Goal: Check status: Check status

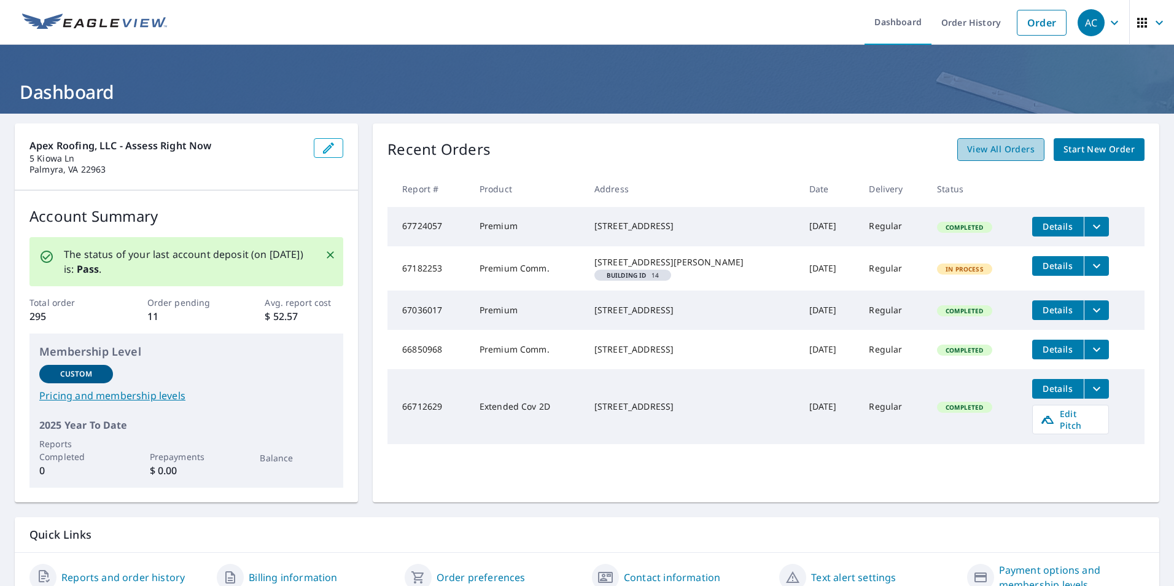
click at [989, 155] on span "View All Orders" at bounding box center [1001, 149] width 68 height 15
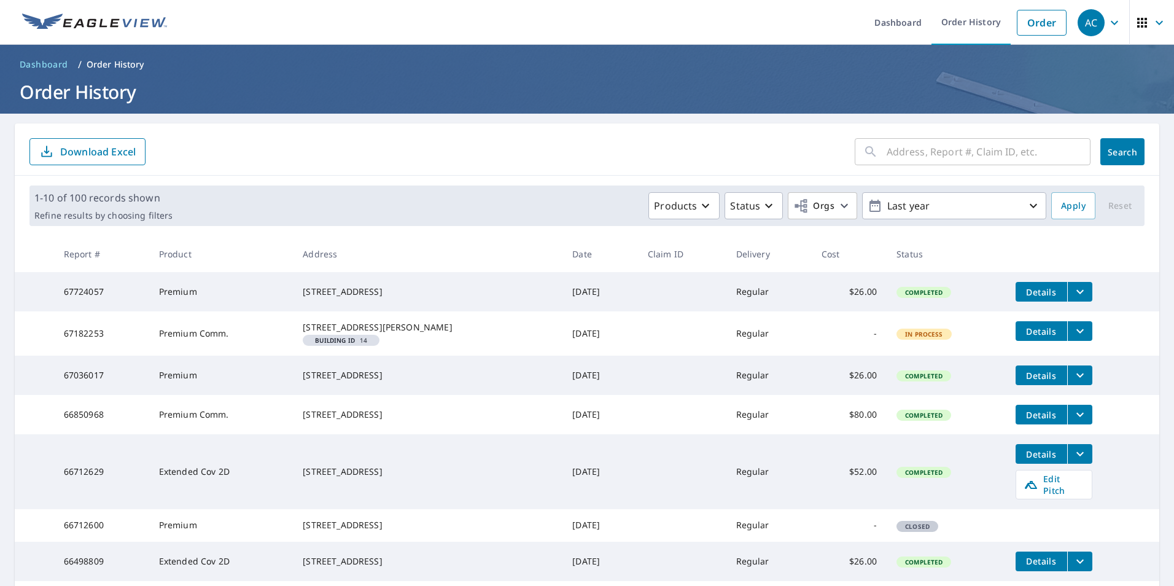
click at [976, 155] on input "text" at bounding box center [989, 151] width 204 height 34
type input "1840"
click button "Search" at bounding box center [1123, 151] width 44 height 27
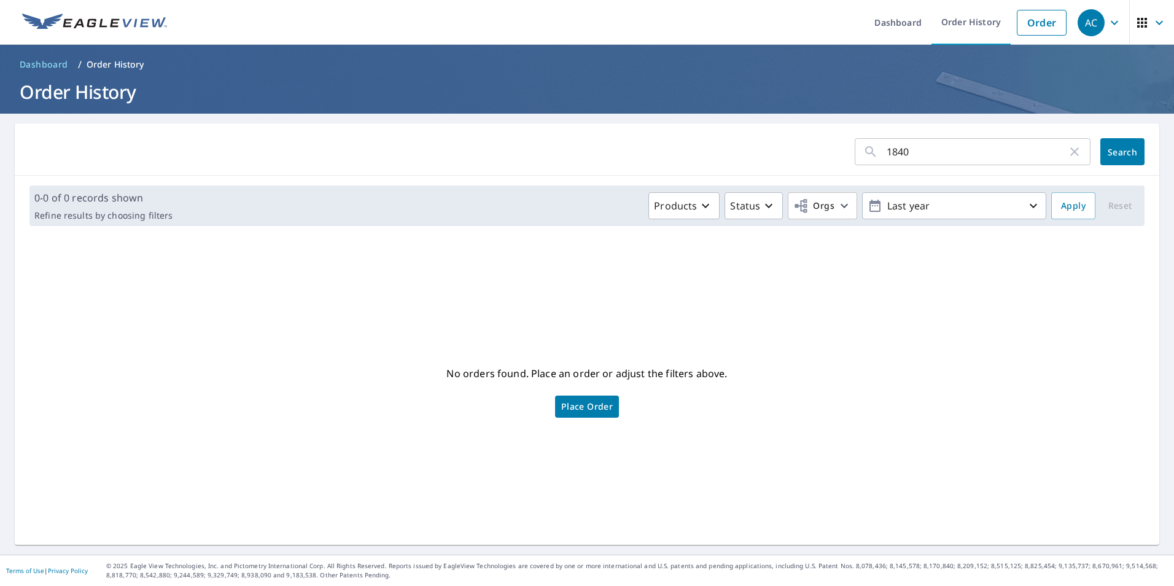
click at [957, 162] on input "1840" at bounding box center [977, 151] width 181 height 34
type input "[STREET_ADDRESS]"
click button "Search" at bounding box center [1123, 151] width 44 height 27
type input "fendall ave"
click button "Search" at bounding box center [1123, 151] width 44 height 27
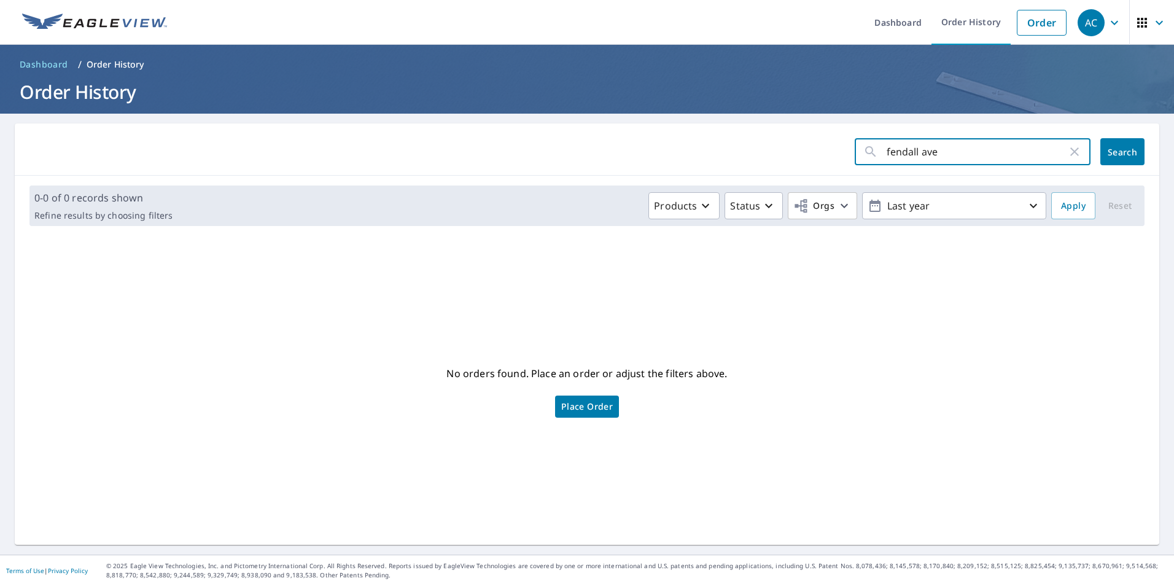
drag, startPoint x: 975, startPoint y: 156, endPoint x: 846, endPoint y: 157, distance: 128.4
click at [855, 157] on div "fendall ave ​" at bounding box center [973, 151] width 236 height 27
click at [750, 158] on form "​ Search" at bounding box center [586, 151] width 1115 height 27
click at [1110, 154] on span "Search" at bounding box center [1122, 152] width 25 height 12
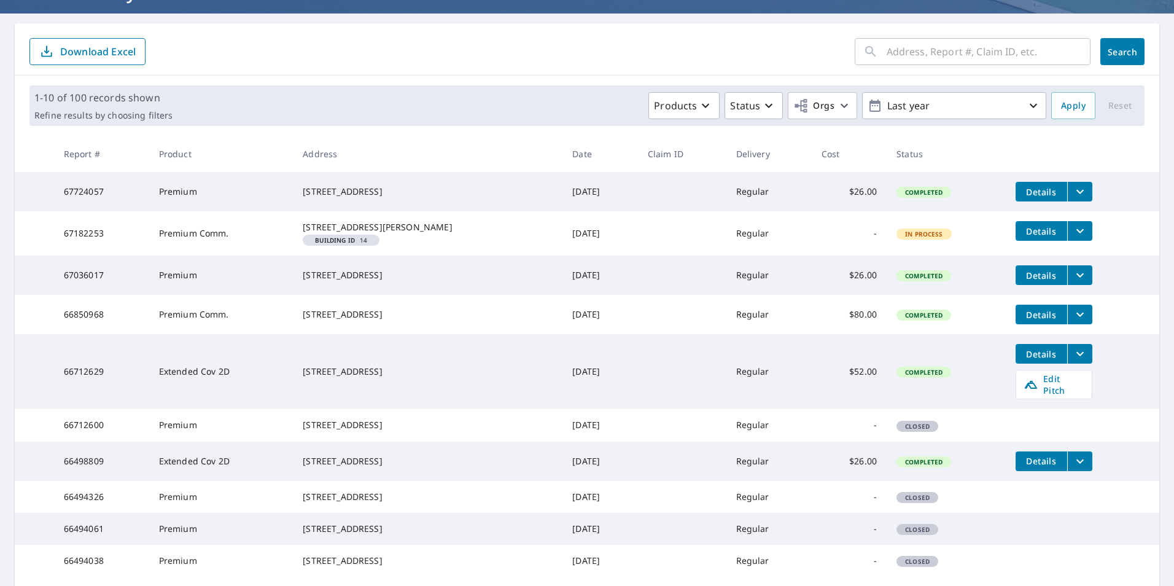
scroll to position [246, 0]
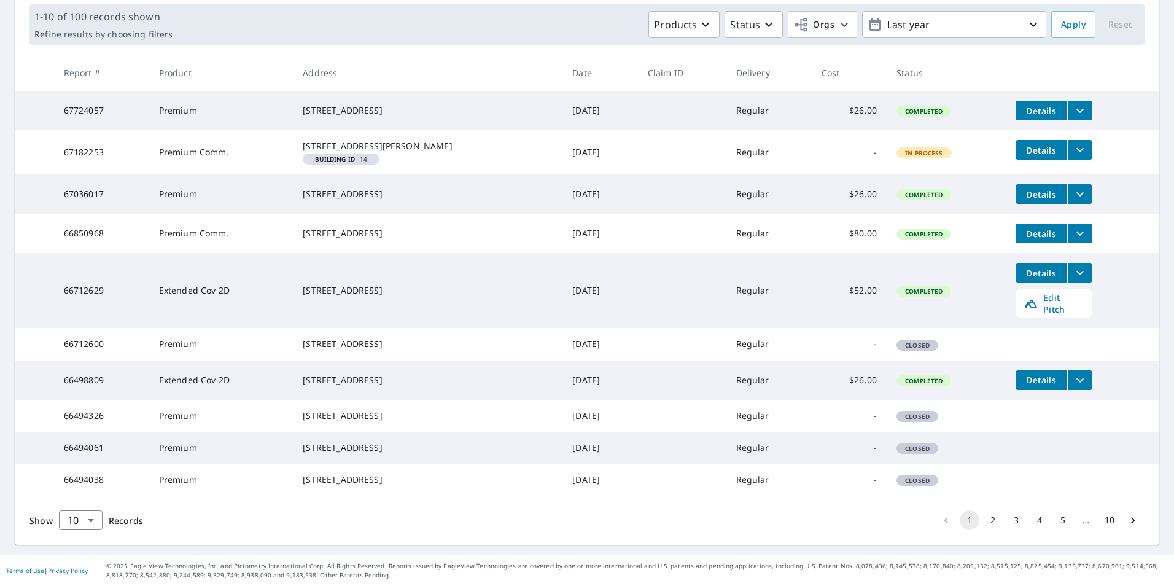
click at [984, 525] on button "2" at bounding box center [993, 520] width 20 height 20
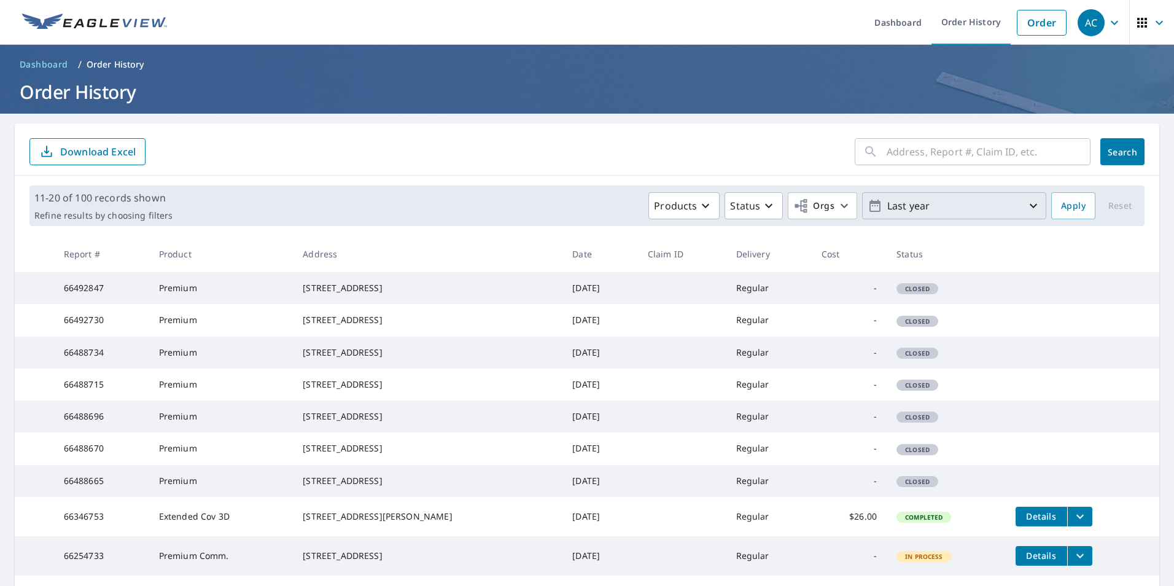
click at [928, 203] on p "Last year" at bounding box center [955, 205] width 144 height 21
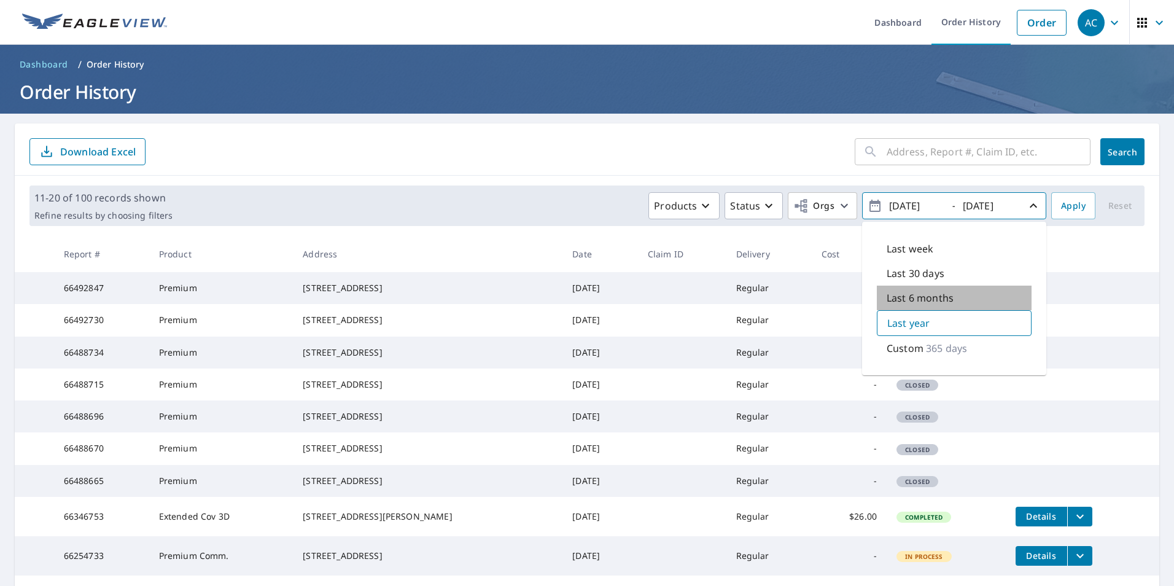
click at [898, 297] on p "Last 6 months" at bounding box center [920, 297] width 67 height 15
type input "[DATE]"
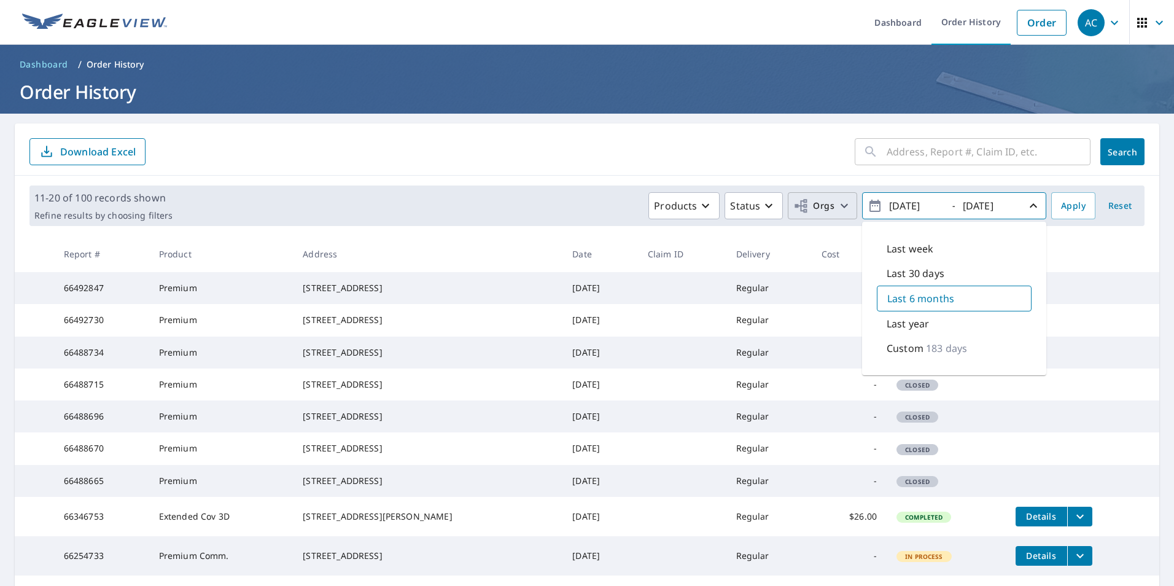
click at [795, 210] on icon "button" at bounding box center [801, 206] width 12 height 14
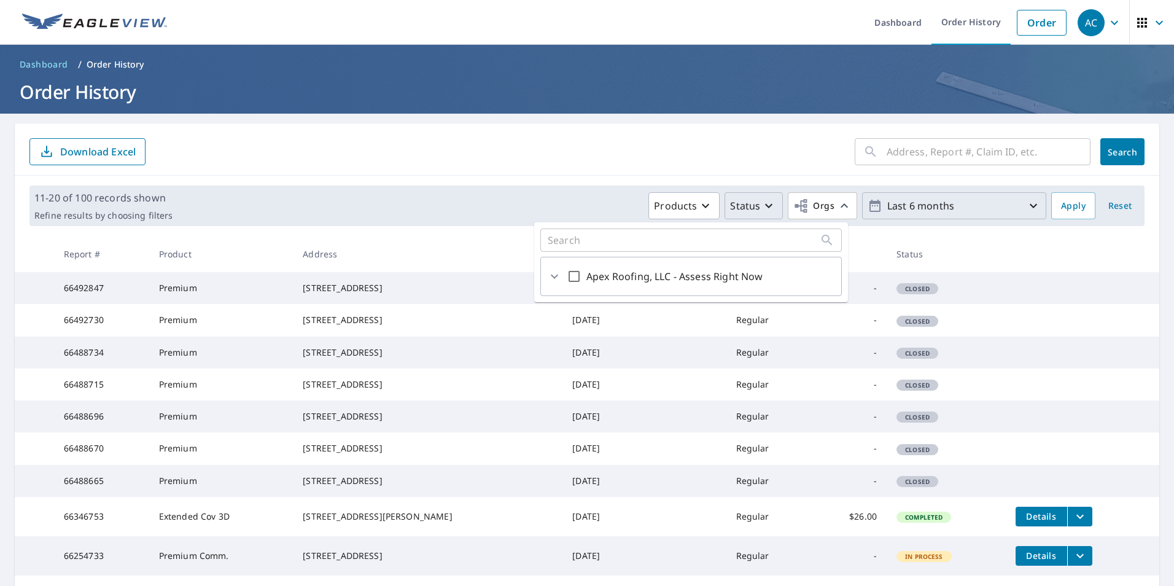
click at [762, 207] on icon "button" at bounding box center [769, 205] width 15 height 15
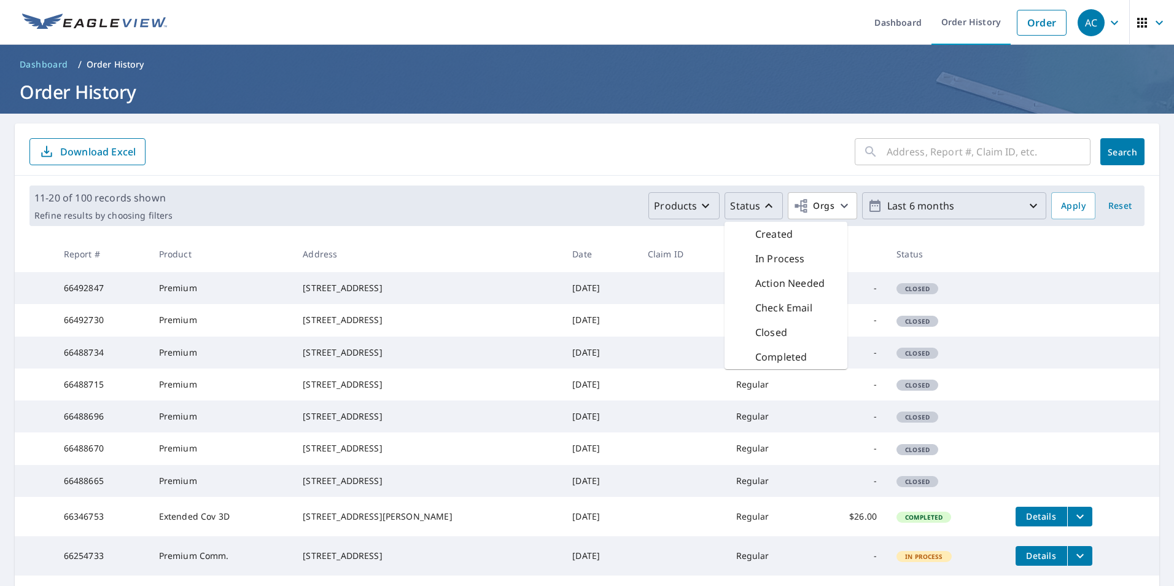
click at [698, 209] on icon "button" at bounding box center [705, 205] width 15 height 15
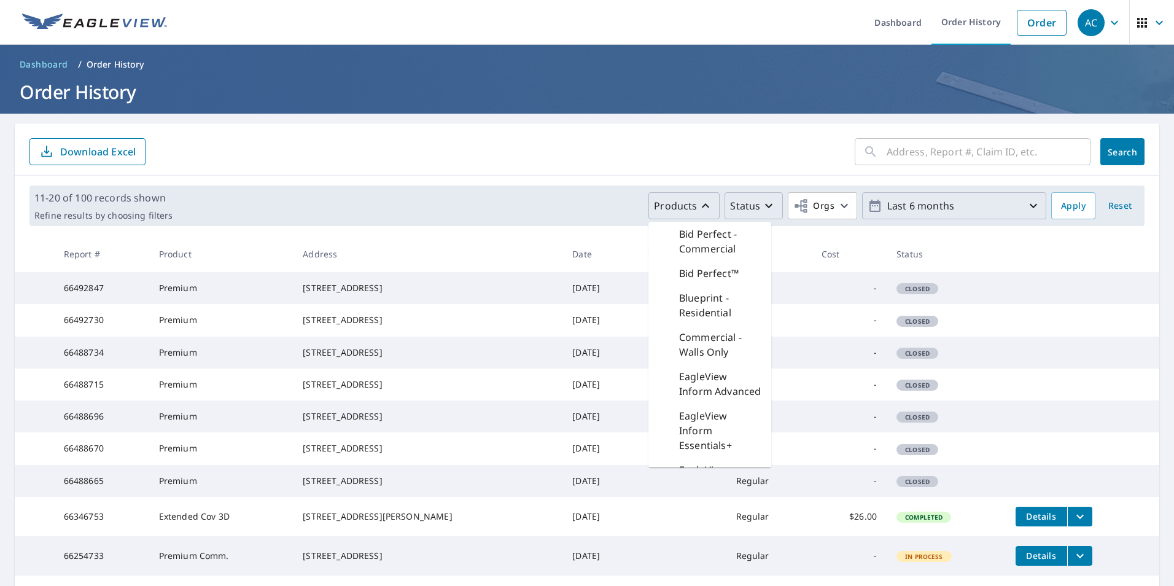
click at [595, 209] on div "Products Bid Perfect - Commercial Bid Perfect™ Blueprint - Residential Commerci…" at bounding box center [611, 205] width 869 height 27
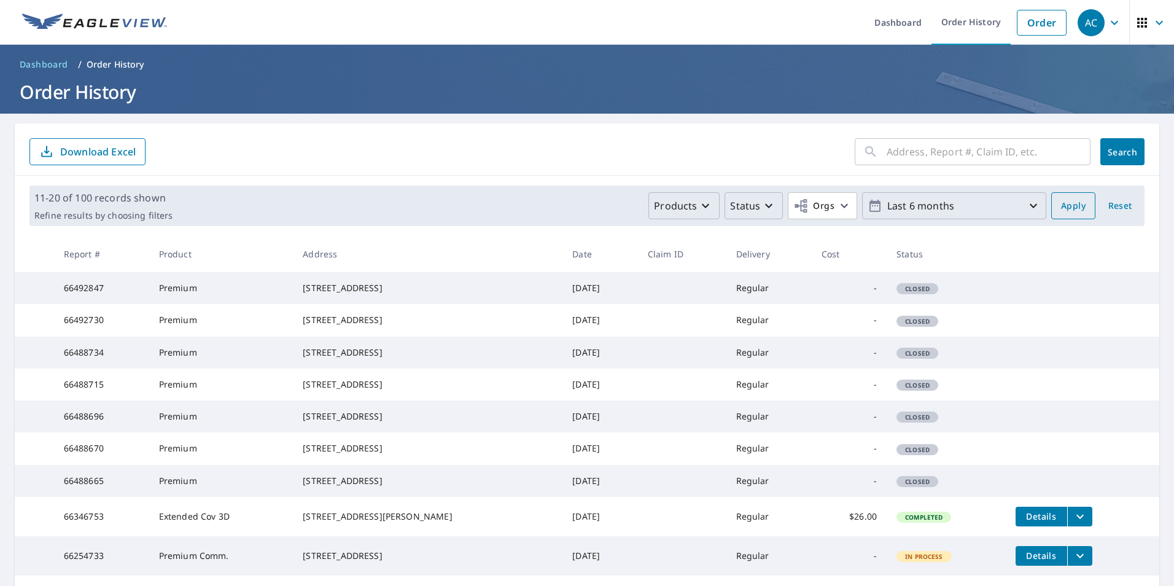
click at [1065, 211] on span "Apply" at bounding box center [1073, 205] width 25 height 15
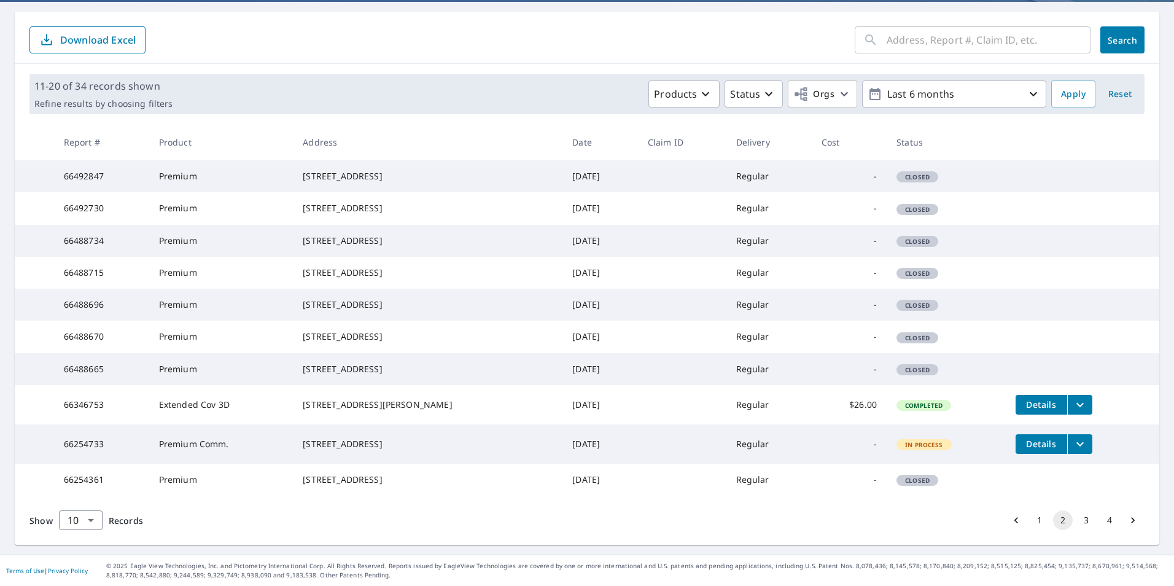
scroll to position [219, 0]
click at [85, 526] on body "AC AC Dashboard Order History Order AC Dashboard / Order History Order History …" at bounding box center [587, 293] width 1174 height 586
click at [86, 540] on li "50" at bounding box center [80, 538] width 44 height 22
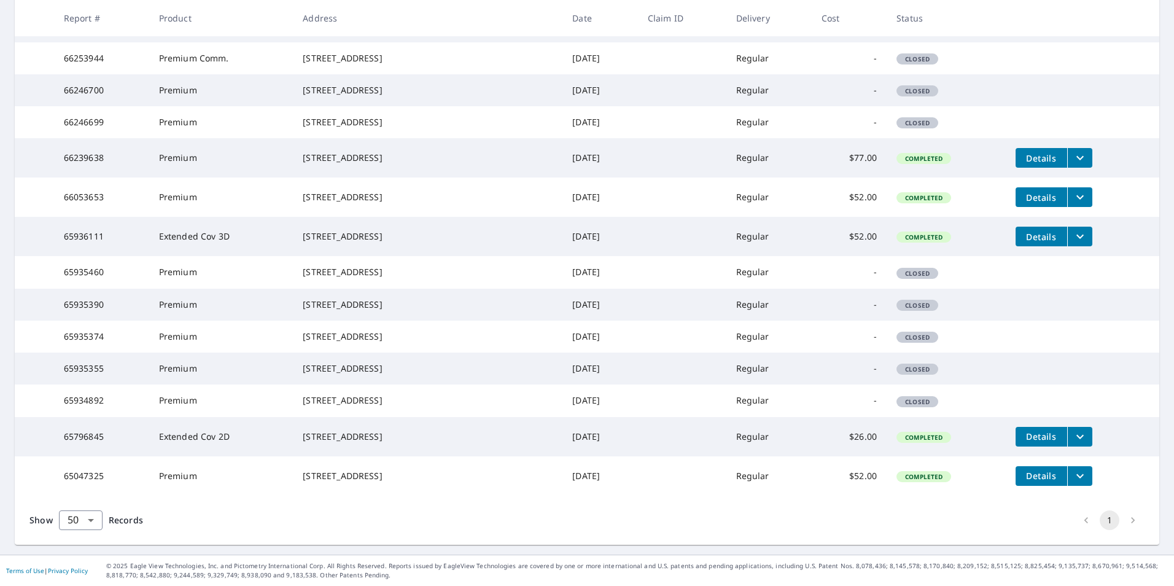
scroll to position [1290, 0]
click at [1074, 229] on icon "filesDropdownBtn-65936111" at bounding box center [1080, 236] width 15 height 15
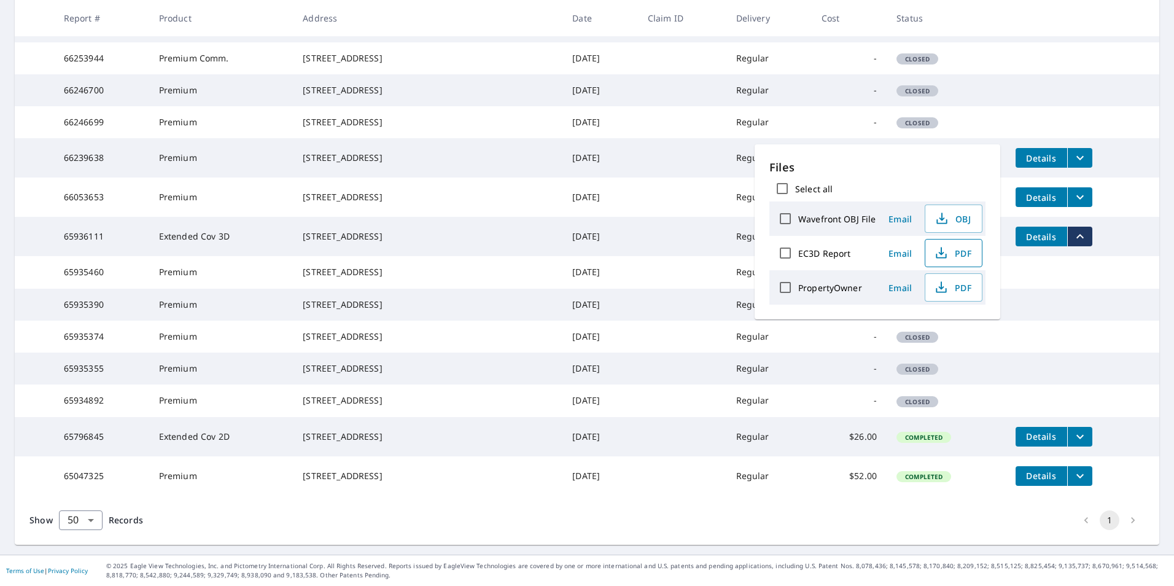
scroll to position [1167, 0]
click at [957, 254] on span "PDF" at bounding box center [952, 253] width 39 height 15
